Goal: Task Accomplishment & Management: Manage account settings

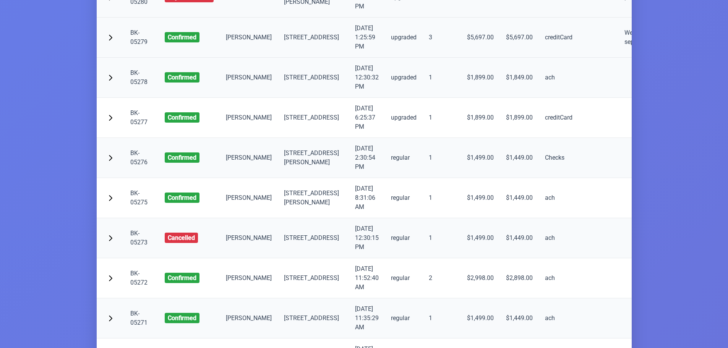
scroll to position [382, 0]
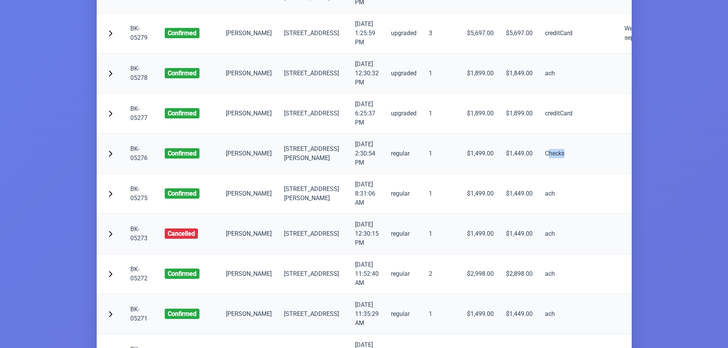
drag, startPoint x: 523, startPoint y: 170, endPoint x: 538, endPoint y: 171, distance: 15.3
click at [539, 171] on td "Checks" at bounding box center [559, 154] width 40 height 40
click at [539, 173] on td "Checks" at bounding box center [559, 154] width 40 height 40
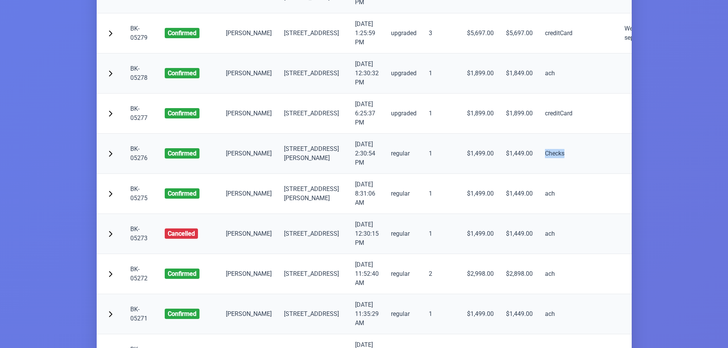
click at [539, 173] on td "Checks" at bounding box center [559, 154] width 40 height 40
click at [539, 174] on td "Checks" at bounding box center [559, 154] width 40 height 40
click at [539, 168] on td "Checks" at bounding box center [559, 154] width 40 height 40
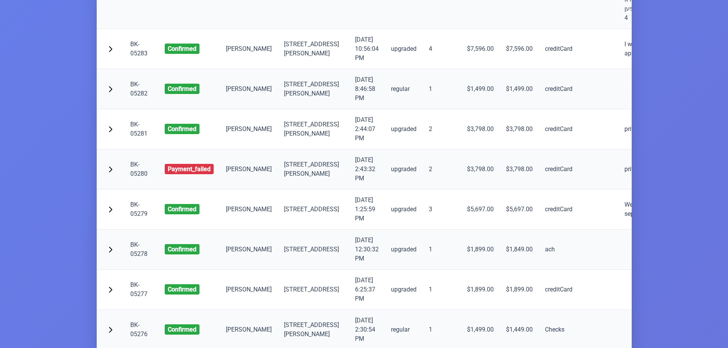
scroll to position [76, 0]
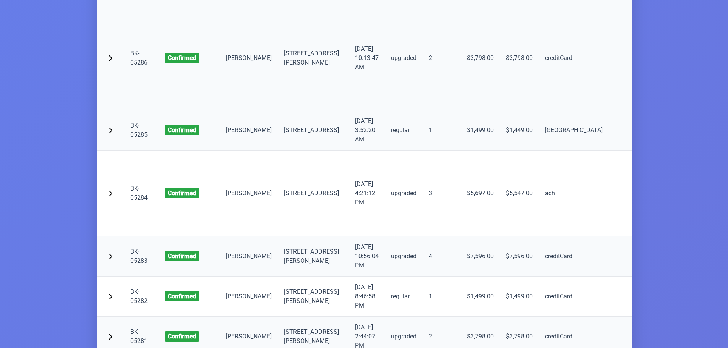
scroll to position [191, 0]
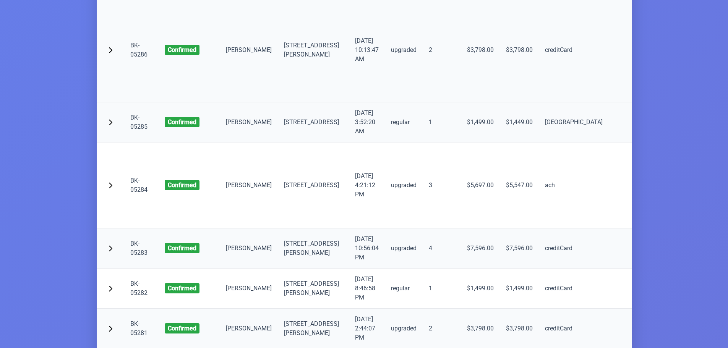
click at [134, 58] on link "BK-05286" at bounding box center [138, 50] width 17 height 16
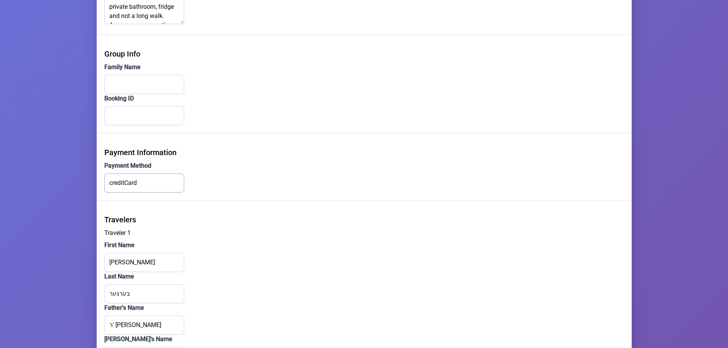
scroll to position [611, 0]
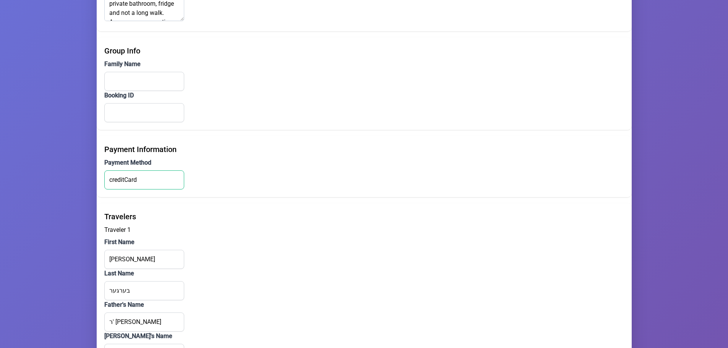
click at [126, 180] on input "creditCard" at bounding box center [144, 179] width 80 height 19
click at [123, 180] on input "creditCard" at bounding box center [144, 179] width 80 height 19
click at [140, 178] on input "creditCard" at bounding box center [144, 179] width 80 height 19
drag, startPoint x: 140, startPoint y: 178, endPoint x: 125, endPoint y: 178, distance: 14.9
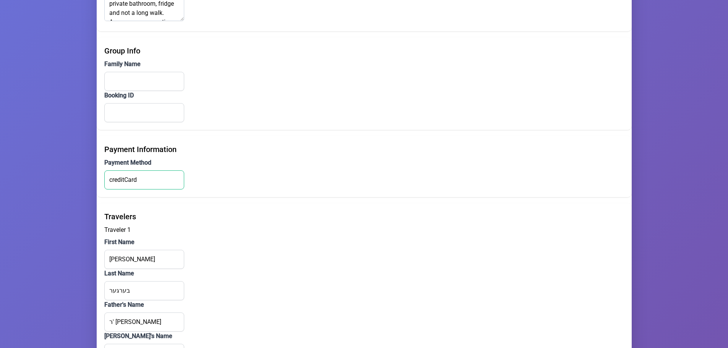
click at [139, 178] on input "creditCard" at bounding box center [144, 179] width 80 height 19
click at [197, 176] on div "Payment Method creditCard" at bounding box center [363, 173] width 519 height 31
click at [151, 179] on input "creditCard" at bounding box center [144, 179] width 80 height 19
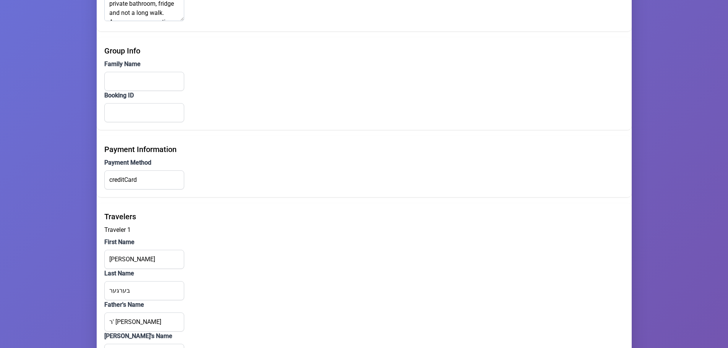
click at [193, 181] on div "Payment Method creditCard" at bounding box center [363, 173] width 519 height 31
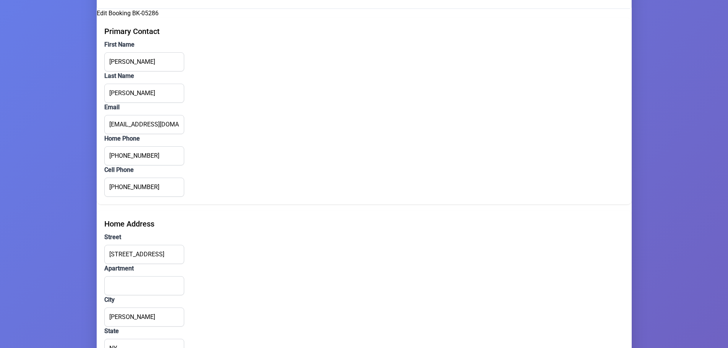
scroll to position [0, 0]
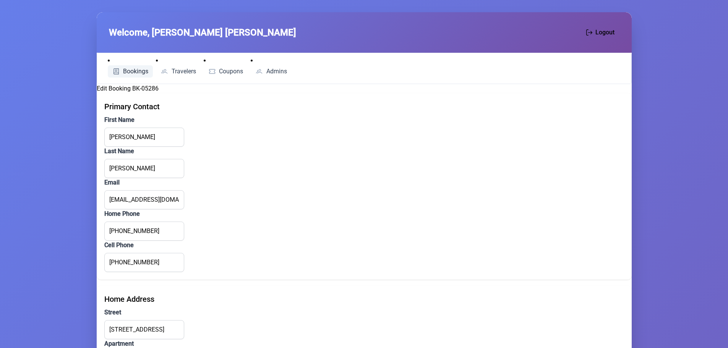
click at [126, 69] on span "Bookings" at bounding box center [135, 71] width 25 height 6
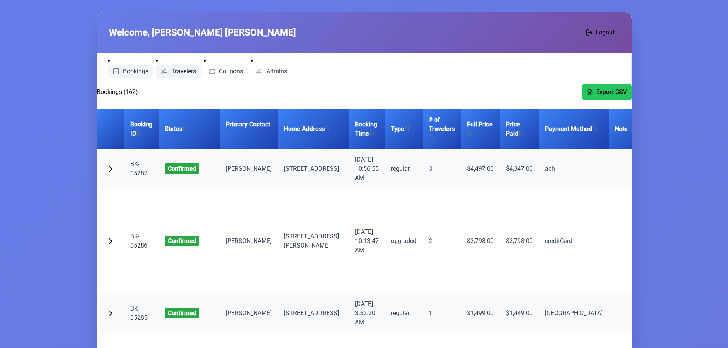
click at [183, 74] on span "Travelers" at bounding box center [183, 71] width 24 height 6
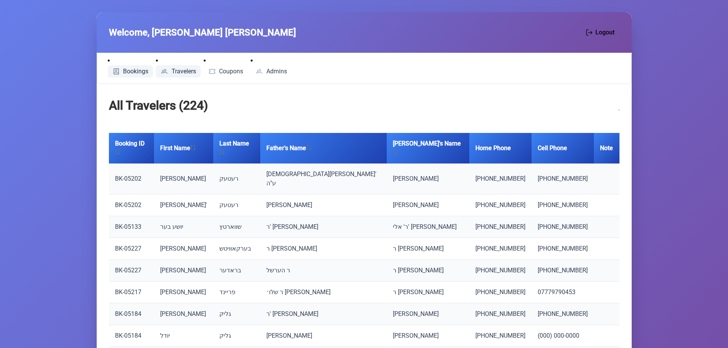
click at [128, 68] on span "Bookings" at bounding box center [135, 71] width 25 height 6
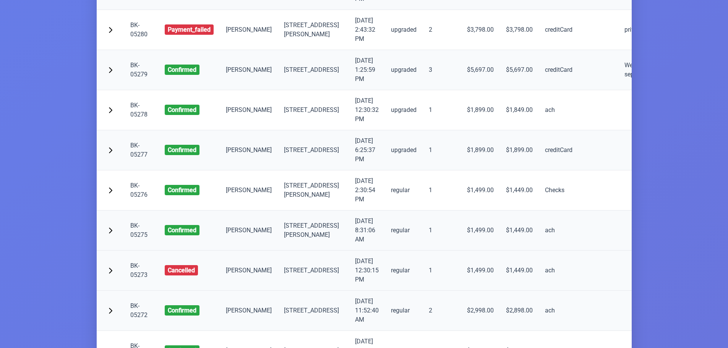
scroll to position [228, 0]
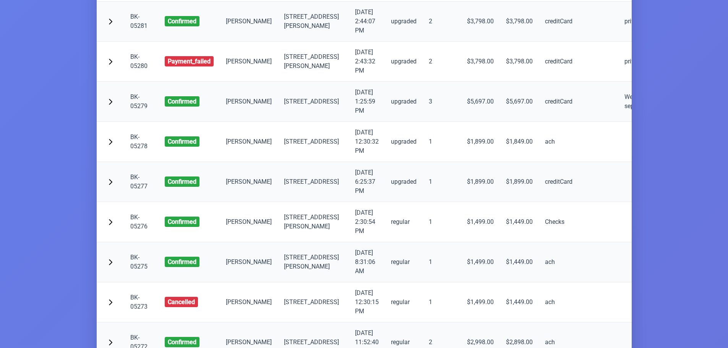
click at [500, 180] on td "$1,899.00" at bounding box center [519, 182] width 39 height 40
